Goal: Task Accomplishment & Management: Use online tool/utility

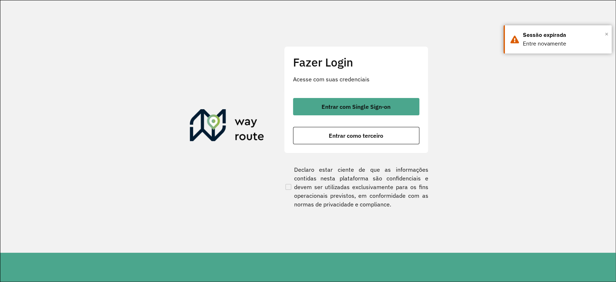
click at [606, 34] on span "×" at bounding box center [607, 34] width 4 height 11
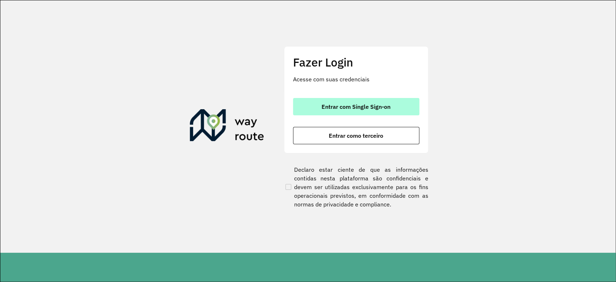
click at [343, 99] on button "Entrar com Single Sign-on" at bounding box center [356, 106] width 126 height 17
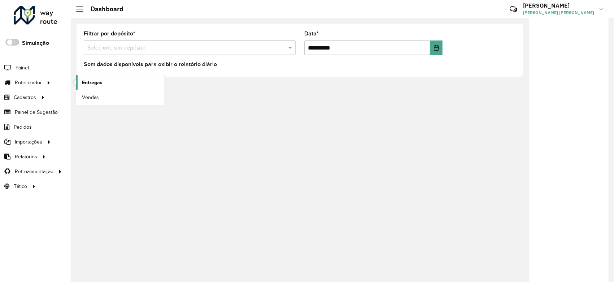
click at [94, 79] on span "Entregas" at bounding box center [92, 83] width 21 height 8
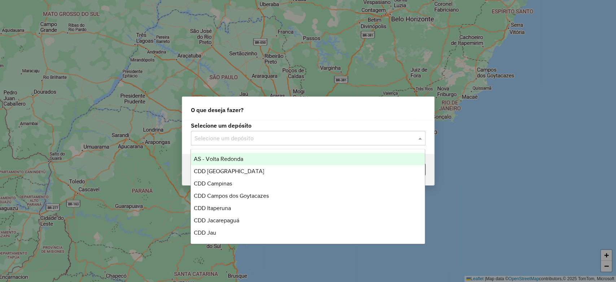
click at [267, 133] on div "Selecione um depósito" at bounding box center [308, 138] width 235 height 14
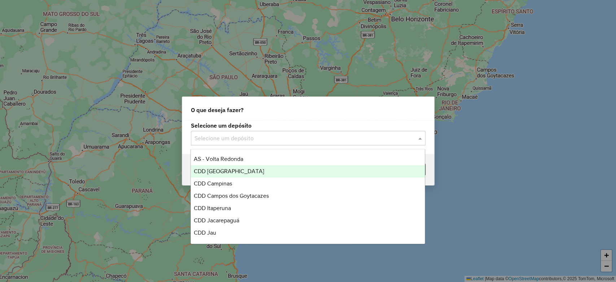
click at [254, 169] on div "CDD Belo Horizonte" at bounding box center [308, 171] width 234 height 12
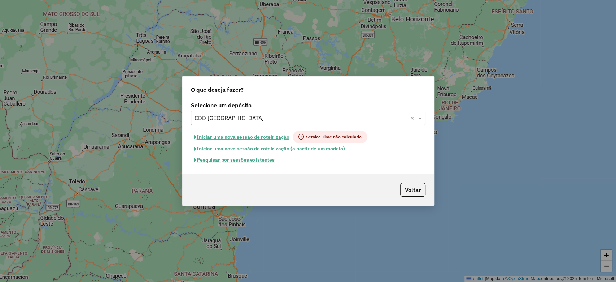
click at [249, 163] on button "Pesquisar por sessões existentes" at bounding box center [234, 159] width 87 height 11
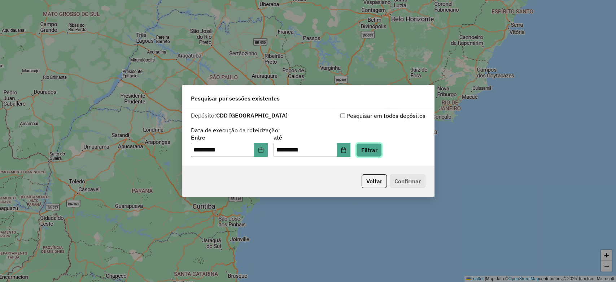
click at [368, 153] on button "Filtrar" at bounding box center [369, 150] width 26 height 14
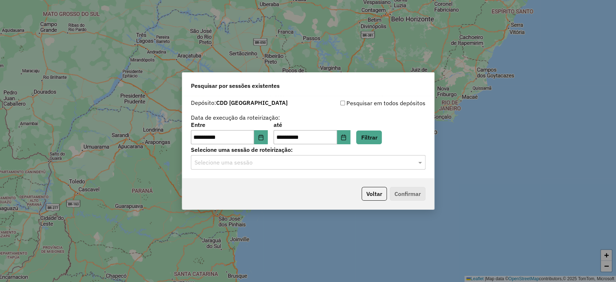
click at [312, 163] on input "text" at bounding box center [301, 162] width 213 height 9
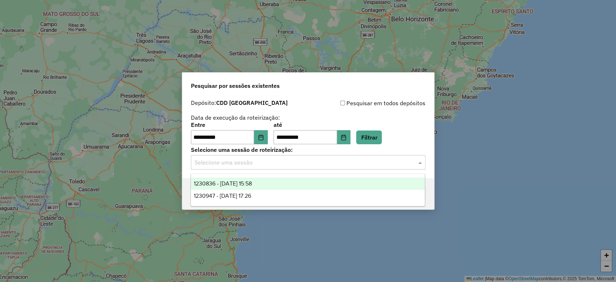
click at [296, 186] on div "1230836 - 18/08/2025 15:58" at bounding box center [308, 183] width 234 height 12
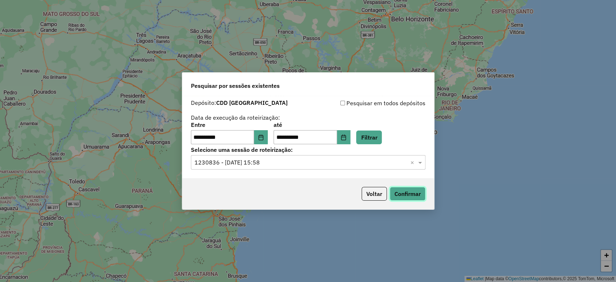
click at [406, 195] on button "Confirmar" at bounding box center [408, 194] width 36 height 14
click at [255, 137] on input "**********" at bounding box center [223, 137] width 64 height 14
click at [263, 136] on icon "Choose Date" at bounding box center [261, 137] width 6 height 6
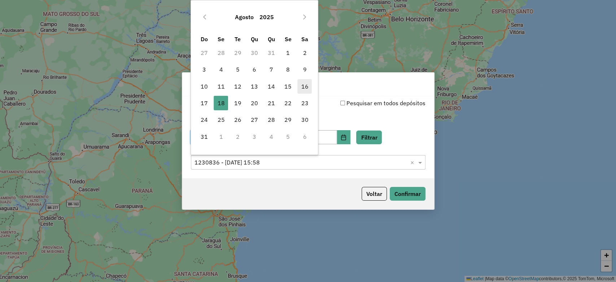
click at [307, 87] on span "16" at bounding box center [305, 86] width 14 height 14
type input "**********"
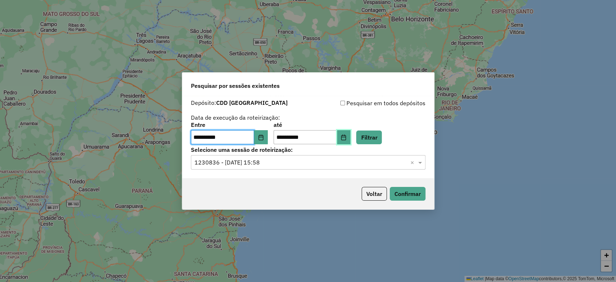
click at [347, 136] on icon "Choose Date" at bounding box center [344, 137] width 6 height 6
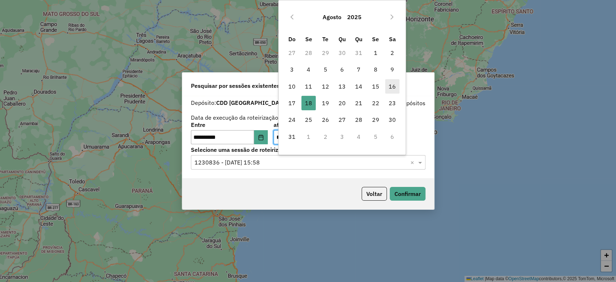
click at [394, 86] on span "16" at bounding box center [392, 86] width 14 height 14
type input "**********"
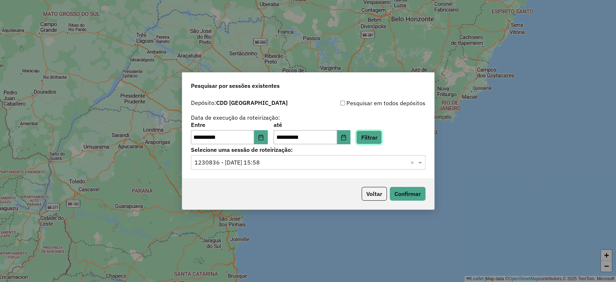
click at [378, 131] on button "Filtrar" at bounding box center [369, 137] width 26 height 14
click at [272, 162] on input "text" at bounding box center [301, 162] width 213 height 9
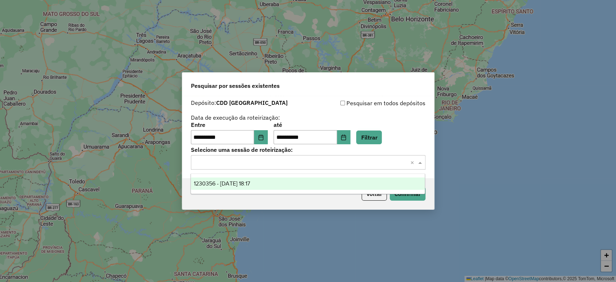
click at [326, 183] on div "1230356 - 16/08/2025 18:17" at bounding box center [308, 183] width 234 height 12
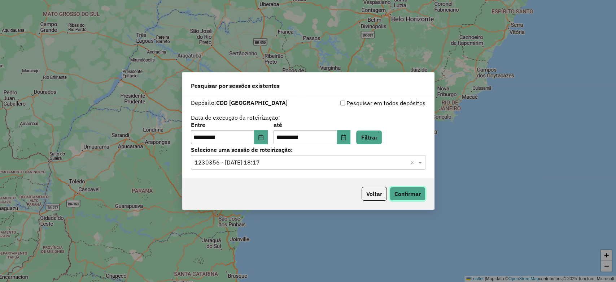
click at [408, 198] on button "Confirmar" at bounding box center [408, 194] width 36 height 14
click at [265, 186] on div "Voltar Confirmar" at bounding box center [308, 193] width 252 height 31
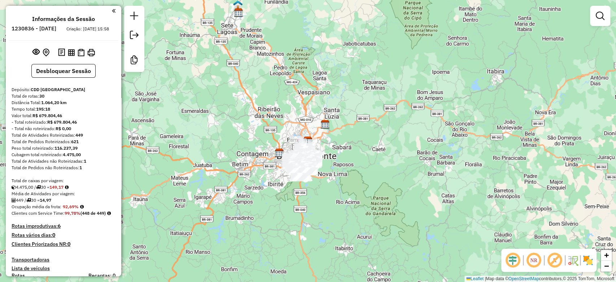
click at [510, 262] on em at bounding box center [512, 259] width 17 height 17
click at [553, 260] on em at bounding box center [554, 259] width 17 height 17
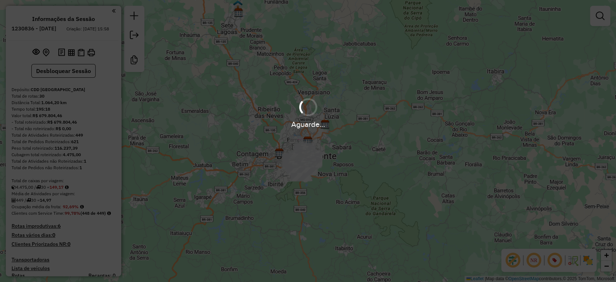
click at [586, 264] on div "Aguarde..." at bounding box center [308, 141] width 616 height 282
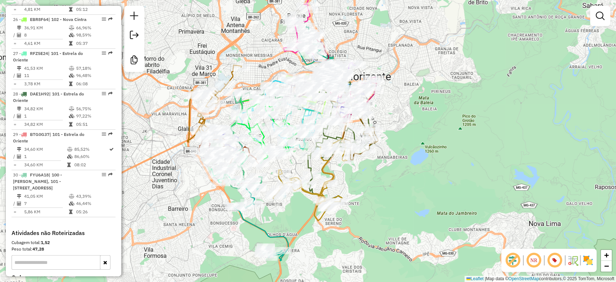
scroll to position [1402, 0]
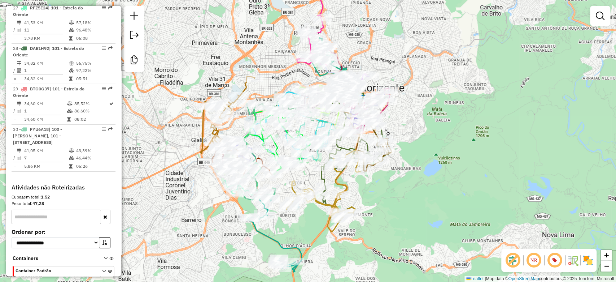
drag, startPoint x: 406, startPoint y: 62, endPoint x: 421, endPoint y: 73, distance: 18.6
click at [421, 74] on div "Rota 13 - Placa GBF0J52 63261852 - CIBELE FINKENAUER AL Janela de atendimento G…" at bounding box center [308, 141] width 616 height 282
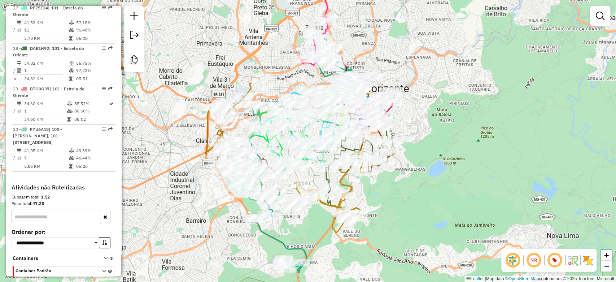
drag, startPoint x: 421, startPoint y: 73, endPoint x: 429, endPoint y: 75, distance: 7.4
click at [429, 75] on div "Janela de atendimento Grade de atendimento Capacidade Transportadoras Veículos …" at bounding box center [308, 141] width 616 height 282
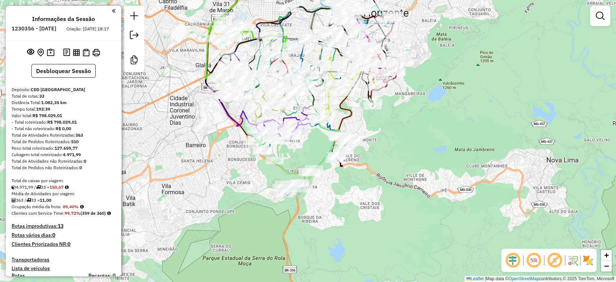
click at [514, 259] on em at bounding box center [512, 259] width 17 height 17
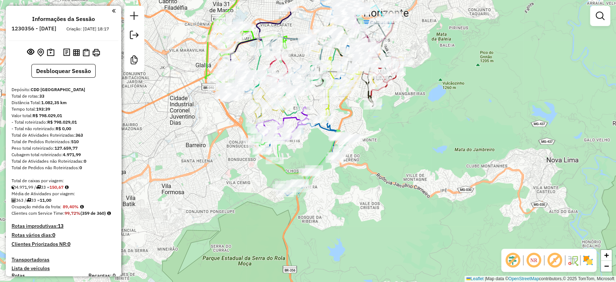
click at [551, 259] on em at bounding box center [554, 259] width 17 height 17
click at [584, 260] on img at bounding box center [588, 260] width 12 height 12
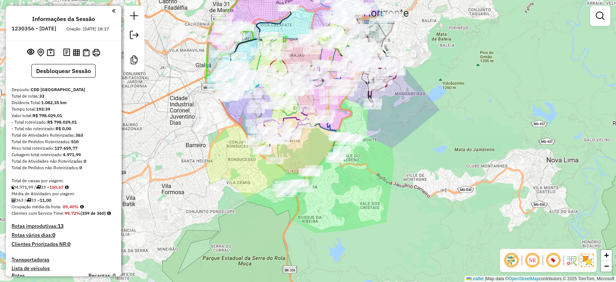
click at [512, 169] on div "Janela de atendimento Grade de atendimento Capacidade Transportadoras Veículos …" at bounding box center [308, 141] width 616 height 282
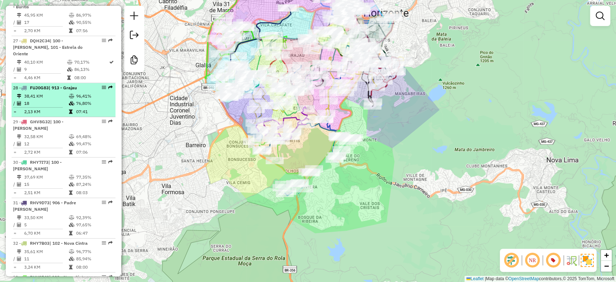
scroll to position [1404, 0]
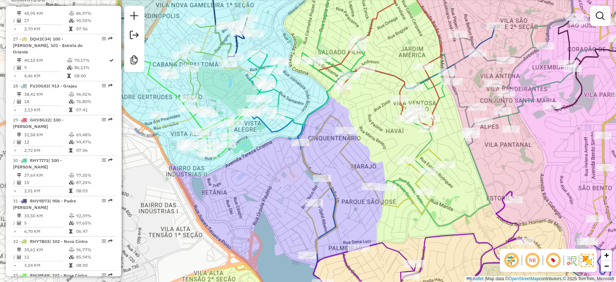
drag, startPoint x: 259, startPoint y: 176, endPoint x: 272, endPoint y: 189, distance: 18.1
click at [272, 189] on div "Janela de atendimento Grade de atendimento Capacidade Transportadoras Veículos …" at bounding box center [308, 141] width 616 height 282
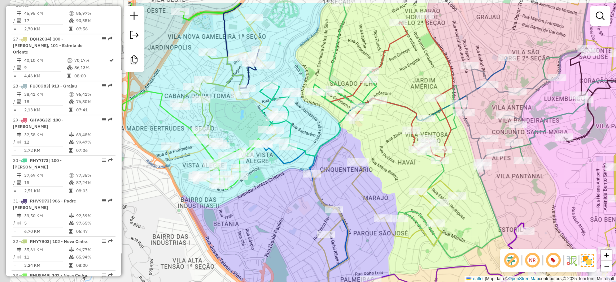
drag, startPoint x: 272, startPoint y: 189, endPoint x: 292, endPoint y: 242, distance: 56.7
click at [292, 242] on div "Janela de atendimento Grade de atendimento Capacidade Transportadoras Veículos …" at bounding box center [308, 141] width 616 height 282
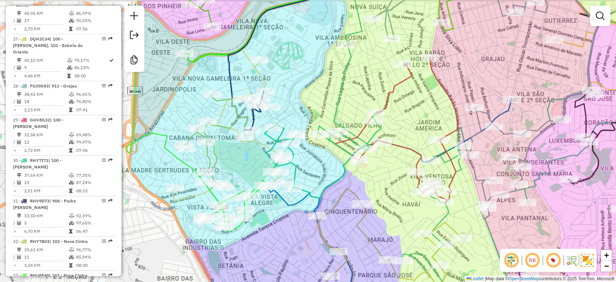
drag, startPoint x: 433, startPoint y: 118, endPoint x: 430, endPoint y: 133, distance: 15.0
click at [430, 133] on div "Janela de atendimento Grade de atendimento Capacidade Transportadoras Veículos …" at bounding box center [308, 141] width 616 height 282
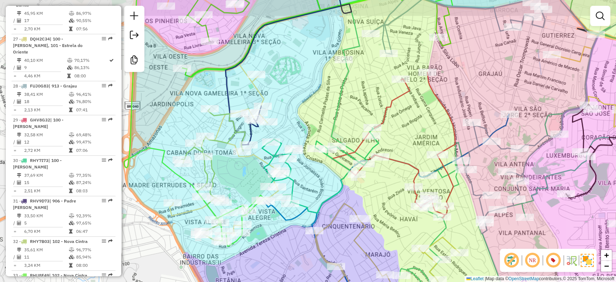
drag, startPoint x: 430, startPoint y: 133, endPoint x: 448, endPoint y: 120, distance: 22.0
click at [430, 137] on div "Janela de atendimento Grade de atendimento Capacidade Transportadoras Veículos …" at bounding box center [308, 141] width 616 height 282
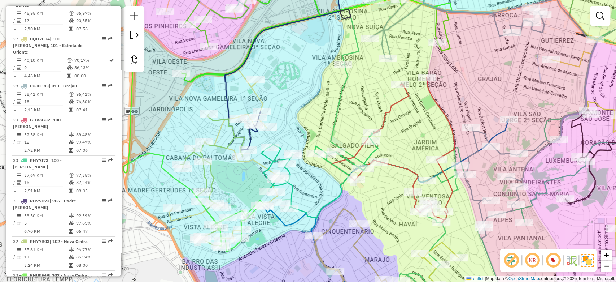
drag, startPoint x: 462, startPoint y: 82, endPoint x: 469, endPoint y: 85, distance: 7.1
click at [462, 91] on div "Janela de atendimento Grade de atendimento Capacidade Transportadoras Veículos …" at bounding box center [308, 141] width 616 height 282
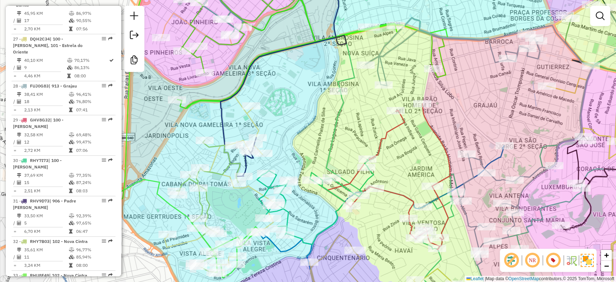
drag, startPoint x: 467, startPoint y: 95, endPoint x: 465, endPoint y: 101, distance: 6.3
click at [465, 101] on div "Janela de atendimento Grade de atendimento Capacidade Transportadoras Veículos …" at bounding box center [308, 141] width 616 height 282
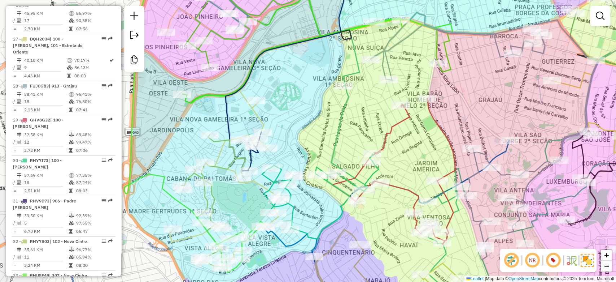
click at [353, 130] on div "Janela de atendimento Grade de atendimento Capacidade Transportadoras Veículos …" at bounding box center [308, 141] width 616 height 282
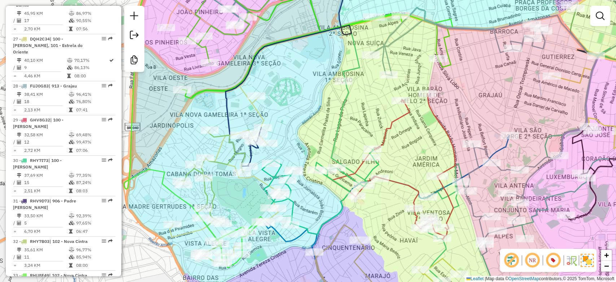
drag, startPoint x: 353, startPoint y: 125, endPoint x: 351, endPoint y: 120, distance: 5.5
click at [352, 120] on div "Janela de atendimento Grade de atendimento Capacidade Transportadoras Veículos …" at bounding box center [308, 141] width 616 height 282
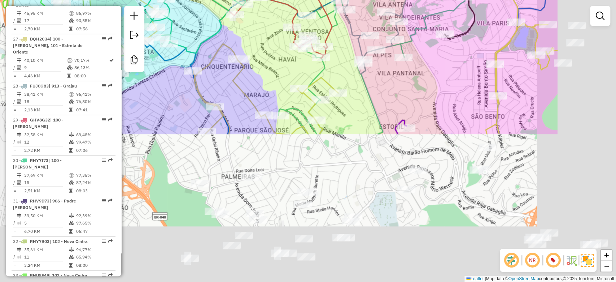
drag, startPoint x: 378, startPoint y: 79, endPoint x: 343, endPoint y: 122, distance: 55.2
click at [288, 0] on html "Aguarde... Pop-up bloqueado! Seu navegador bloqueou automáticamente a abertura …" at bounding box center [308, 141] width 616 height 282
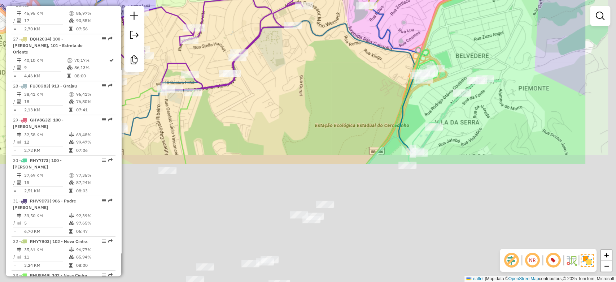
drag, startPoint x: 293, startPoint y: 47, endPoint x: 284, endPoint y: 34, distance: 15.2
click at [282, 31] on div "Rota 29 - Placa GHV8G32 63273701 - PADARIA E CONFEITARI Janela de atendimento G…" at bounding box center [308, 141] width 616 height 282
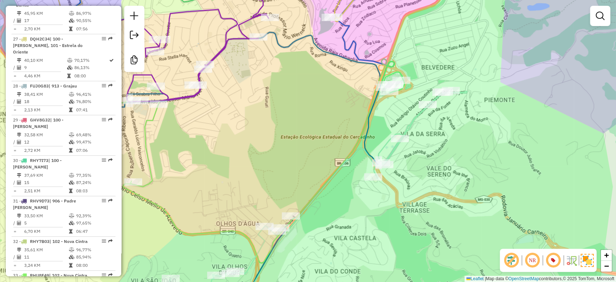
drag, startPoint x: 497, startPoint y: 133, endPoint x: 455, endPoint y: 184, distance: 66.3
click at [455, 184] on div "Rota 29 - Placa GHV8G32 63273701 - PADARIA E CONFEITARI Janela de atendimento G…" at bounding box center [308, 141] width 616 height 282
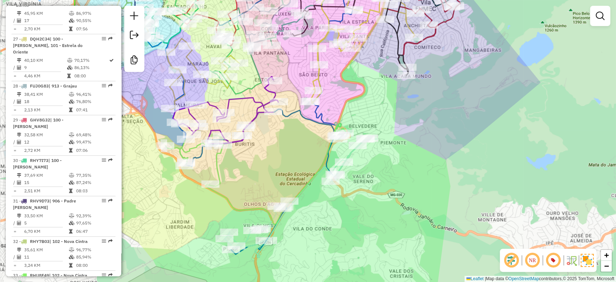
drag, startPoint x: 307, startPoint y: 156, endPoint x: 316, endPoint y: 160, distance: 9.1
click at [316, 160] on div "Rota 29 - Placa GHV8G32 63273701 - PADARIA E CONFEITARI Janela de atendimento G…" at bounding box center [308, 141] width 616 height 282
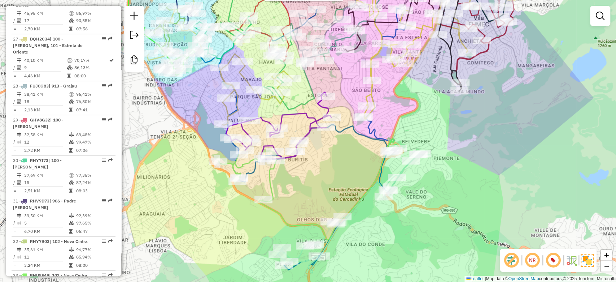
drag, startPoint x: 316, startPoint y: 160, endPoint x: 352, endPoint y: 164, distance: 37.1
click at [352, 164] on div "Rota 29 - Placa GHV8G32 63273701 - PADARIA E CONFEITARI Janela de atendimento G…" at bounding box center [308, 141] width 616 height 282
click at [463, 155] on div "Rota 29 - Placa GHV8G32 63273701 - PADARIA E CONFEITARI Janela de atendimento G…" at bounding box center [308, 141] width 616 height 282
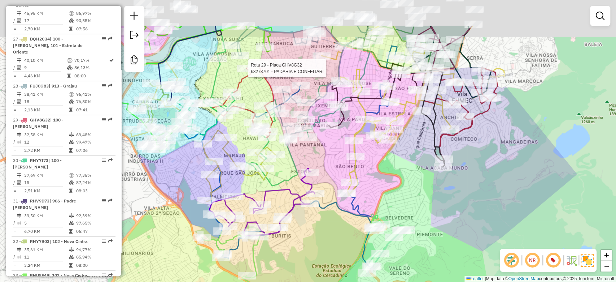
drag, startPoint x: 487, startPoint y: 135, endPoint x: 472, endPoint y: 204, distance: 70.1
click at [472, 204] on div "Rota 29 - Placa GHV8G32 63273701 - PADARIA E CONFEITARI Janela de atendimento G…" at bounding box center [308, 141] width 616 height 282
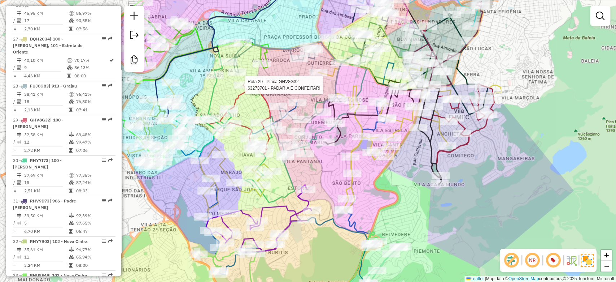
drag, startPoint x: 524, startPoint y: 153, endPoint x: 519, endPoint y: 163, distance: 10.7
click at [519, 163] on div "Rota 29 - Placa GHV8G32 63273701 - PADARIA E CONFEITARI Janela de atendimento G…" at bounding box center [308, 141] width 616 height 282
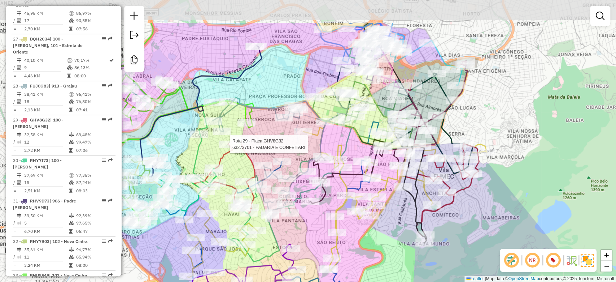
drag, startPoint x: 520, startPoint y: 160, endPoint x: 505, endPoint y: 216, distance: 57.1
click at [508, 213] on div "Rota 29 - Placa GHV8G32 63273701 - PADARIA E CONFEITARI Janela de atendimento G…" at bounding box center [308, 141] width 616 height 282
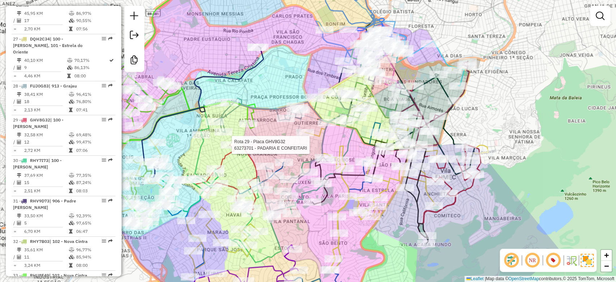
drag, startPoint x: 494, startPoint y: 223, endPoint x: 498, endPoint y: 216, distance: 7.8
click at [498, 216] on div "Rota 29 - Placa GHV8G32 63273701 - PADARIA E CONFEITARI Janela de atendimento G…" at bounding box center [308, 141] width 616 height 282
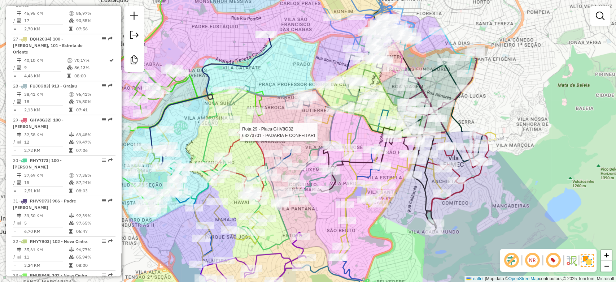
drag, startPoint x: 492, startPoint y: 217, endPoint x: 497, endPoint y: 212, distance: 7.2
click at [497, 212] on div "Rota 29 - Placa GHV8G32 63273701 - PADARIA E CONFEITARI Janela de atendimento G…" at bounding box center [308, 141] width 616 height 282
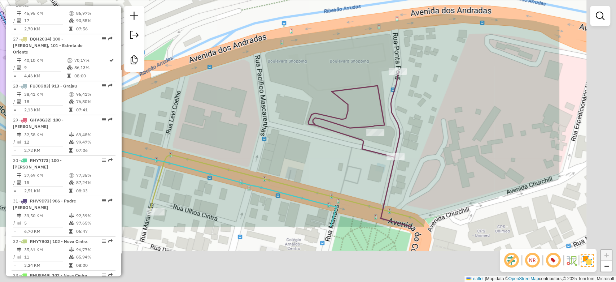
drag, startPoint x: 482, startPoint y: 129, endPoint x: 416, endPoint y: 87, distance: 78.5
click at [419, 87] on div "Rota 29 - Placa GHV8G32 63273701 - PADARIA E CONFEITARI Janela de atendimento G…" at bounding box center [308, 141] width 616 height 282
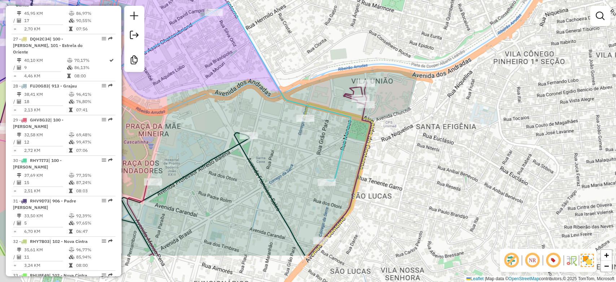
drag, startPoint x: 283, startPoint y: 207, endPoint x: 405, endPoint y: 85, distance: 172.4
click at [389, 94] on div "Rota 29 - Placa GHV8G32 63273701 - PADARIA E CONFEITARI Janela de atendimento G…" at bounding box center [308, 141] width 616 height 282
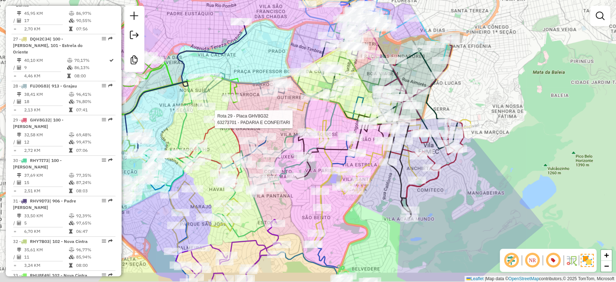
drag, startPoint x: 244, startPoint y: 74, endPoint x: 271, endPoint y: 53, distance: 33.8
click at [279, 42] on div "Rota 29 - Placa GHV8G32 63273701 - PADARIA E CONFEITARI Janela de atendimento G…" at bounding box center [308, 141] width 616 height 282
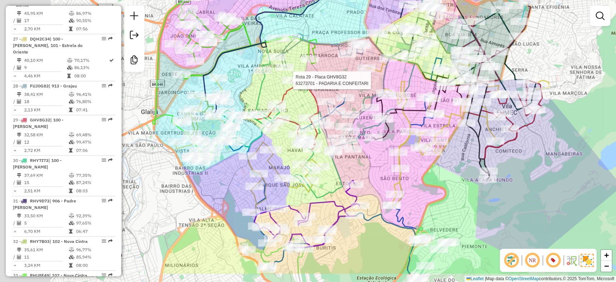
drag, startPoint x: 162, startPoint y: 107, endPoint x: 257, endPoint y: 62, distance: 105.5
click at [257, 62] on div "Rota 29 - Placa GHV8G32 63273701 - PADARIA E CONFEITARI Janela de atendimento G…" at bounding box center [308, 141] width 616 height 282
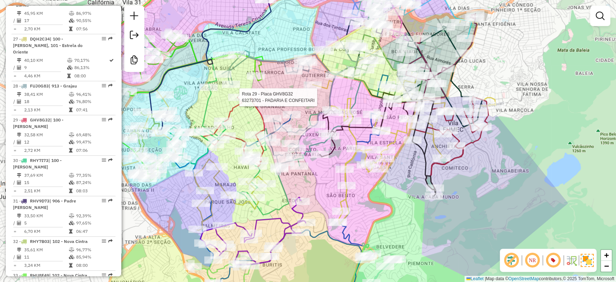
drag, startPoint x: 485, startPoint y: 229, endPoint x: 447, endPoint y: 218, distance: 39.1
click at [460, 235] on div "Rota 29 - Placa GHV8G32 63273701 - PADARIA E CONFEITARI Janela de atendimento G…" at bounding box center [308, 141] width 616 height 282
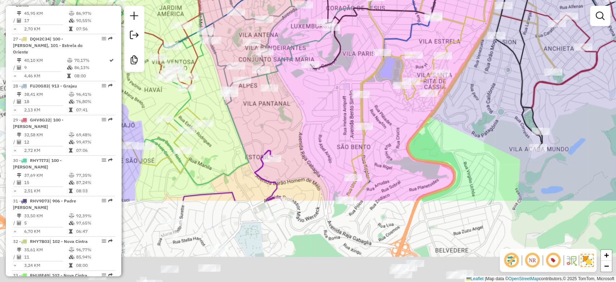
drag, startPoint x: 384, startPoint y: 193, endPoint x: 500, endPoint y: 68, distance: 170.9
click at [500, 68] on div "Rota 29 - Placa GHV8G32 63273701 - PADARIA E CONFEITARI Janela de atendimento G…" at bounding box center [308, 141] width 616 height 282
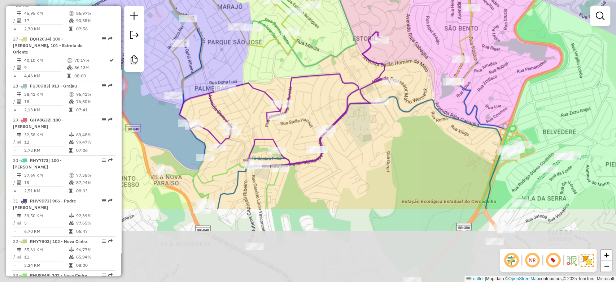
drag, startPoint x: 338, startPoint y: 246, endPoint x: 431, endPoint y: 149, distance: 134.1
click at [431, 149] on div "Rota 29 - Placa GHV8G32 63273701 - PADARIA E CONFEITARI Janela de atendimento G…" at bounding box center [308, 141] width 616 height 282
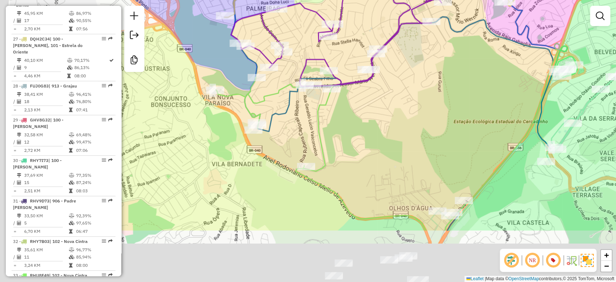
drag, startPoint x: 434, startPoint y: 123, endPoint x: 438, endPoint y: 115, distance: 8.7
click at [438, 115] on div "Rota 29 - Placa GHV8G32 63273701 - PADARIA E CONFEITARI Janela de atendimento G…" at bounding box center [308, 141] width 616 height 282
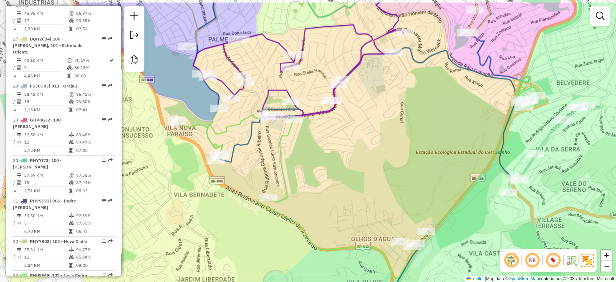
drag, startPoint x: 454, startPoint y: 155, endPoint x: 419, endPoint y: 186, distance: 47.1
click at [419, 186] on div "Rota 29 - Placa GHV8G32 63273701 - PADARIA E CONFEITARI Janela de atendimento G…" at bounding box center [308, 141] width 616 height 282
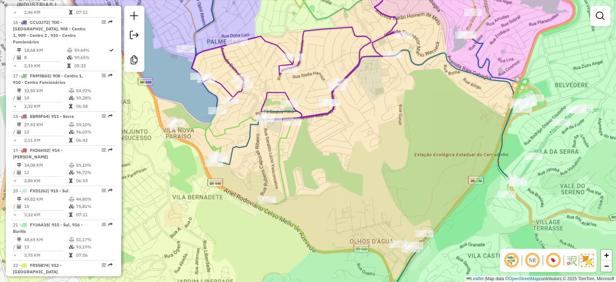
scroll to position [938, 0]
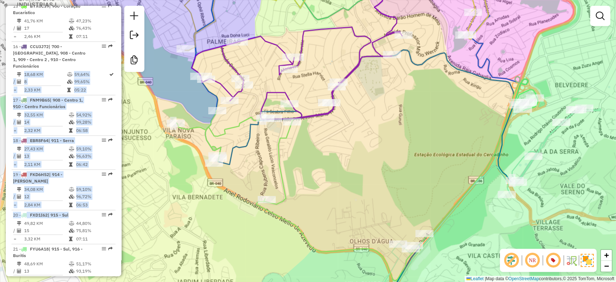
drag, startPoint x: 119, startPoint y: 174, endPoint x: 117, endPoint y: 48, distance: 125.3
click at [117, 48] on div "Informações da Sessão 1230356 - [DATE] Criação: [DATE] 18:17 Desbloquear Sessão…" at bounding box center [64, 141] width 116 height 270
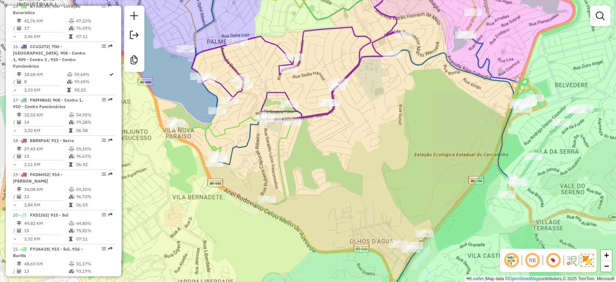
click at [119, 150] on div "Informações da Sessão 1230356 - [DATE] Criação: [DATE] 18:17 Desbloquear Sessão…" at bounding box center [64, 141] width 116 height 270
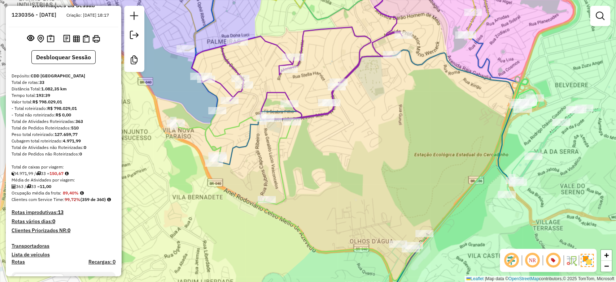
scroll to position [0, 0]
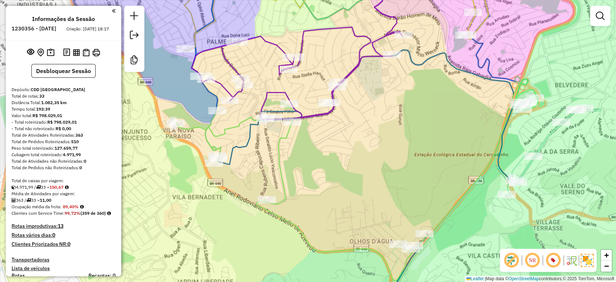
click at [371, 121] on div "Rota 29 - Placa GHV8G32 63273701 - PADARIA E CONFEITARI Janela de atendimento G…" at bounding box center [308, 141] width 616 height 282
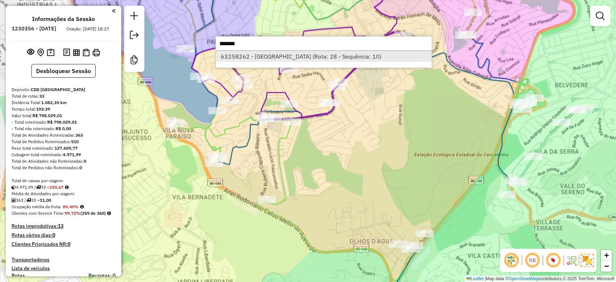
type input "*******"
click at [300, 53] on li "63258262 - [GEOGRAPHIC_DATA] (Rota: 28 - Sequência: 10)" at bounding box center [324, 56] width 216 height 11
select select "**********"
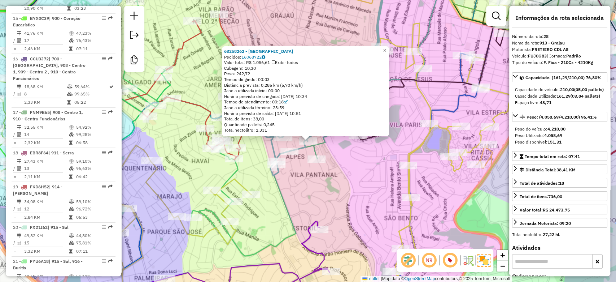
scroll to position [1404, 0]
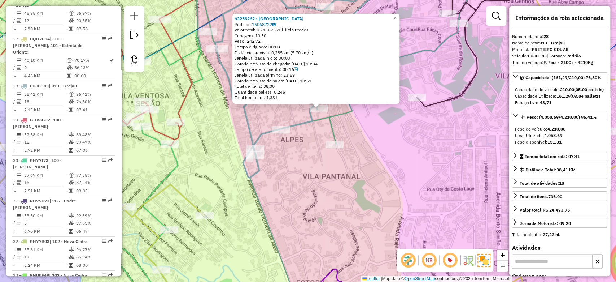
click at [302, 172] on div "63258262 - BAR DO CHICO Pedidos: 16068722 Valor total: R$ 1.056,61 Exibir todos…" at bounding box center [308, 141] width 616 height 282
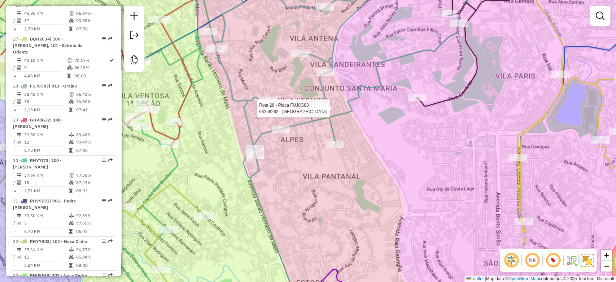
select select "**********"
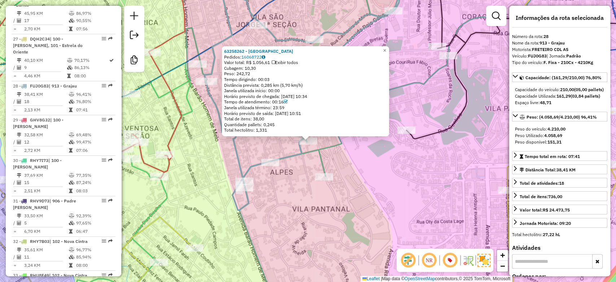
click at [199, 166] on div "63258262 - BAR DO CHICO Pedidos: 16068722 Valor total: R$ 1.056,61 Exibir todos…" at bounding box center [308, 141] width 616 height 282
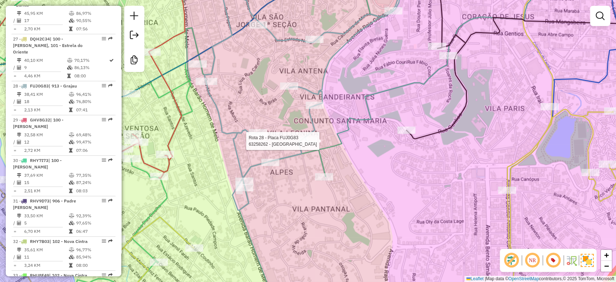
select select "**********"
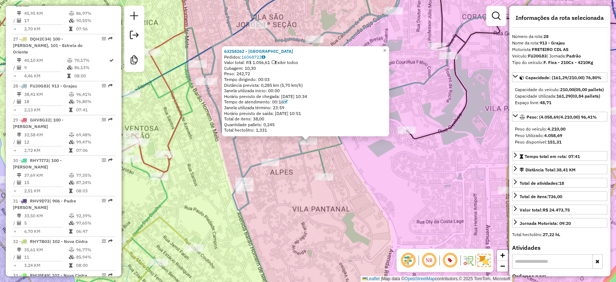
click at [299, 193] on div "63258262 - BAR DO CHICO Pedidos: 16068722 Valor total: R$ 1.056,61 Exibir todos…" at bounding box center [308, 141] width 616 height 282
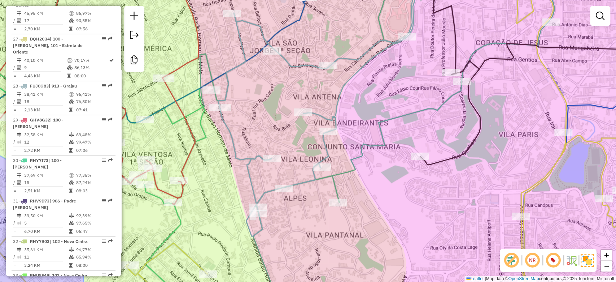
drag, startPoint x: 288, startPoint y: 213, endPoint x: 315, endPoint y: 240, distance: 38.0
click at [315, 240] on div "Janela de atendimento Grade de atendimento Capacidade Transportadoras Veículos …" at bounding box center [308, 141] width 616 height 282
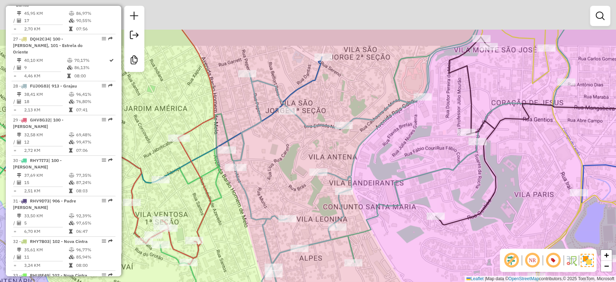
drag, startPoint x: 279, startPoint y: 137, endPoint x: 293, endPoint y: 196, distance: 60.6
click at [293, 196] on div "Janela de atendimento Grade de atendimento Capacidade Transportadoras Veículos …" at bounding box center [308, 141] width 616 height 282
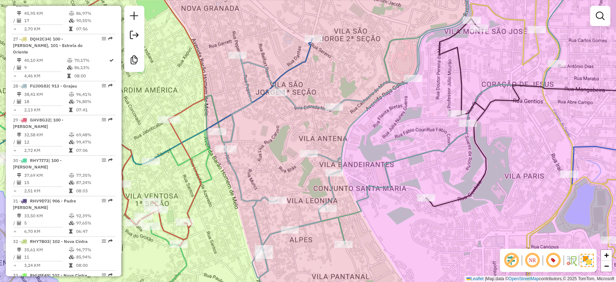
drag, startPoint x: 296, startPoint y: 200, endPoint x: 285, endPoint y: 176, distance: 27.1
click at [285, 176] on div "Janela de atendimento Grade de atendimento Capacidade Transportadoras Veículos …" at bounding box center [308, 141] width 616 height 282
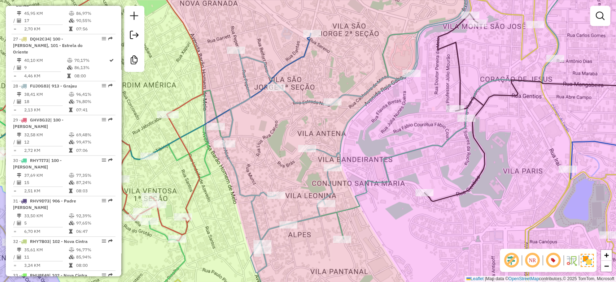
click at [326, 149] on icon at bounding box center [344, 122] width 245 height 300
select select "**********"
